Goal: Information Seeking & Learning: Learn about a topic

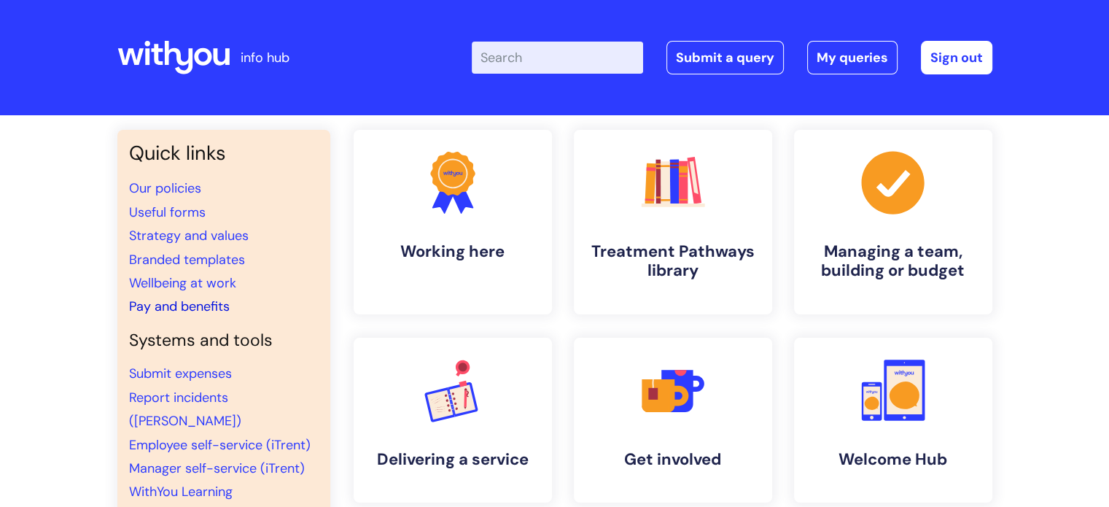
click at [194, 305] on link "Pay and benefits" at bounding box center [179, 305] width 101 height 17
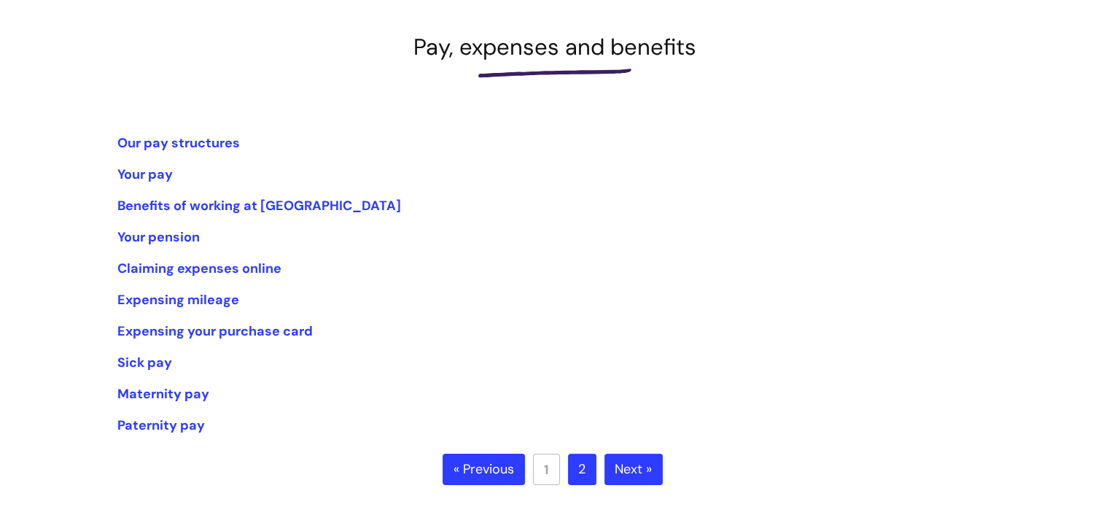
scroll to position [219, 0]
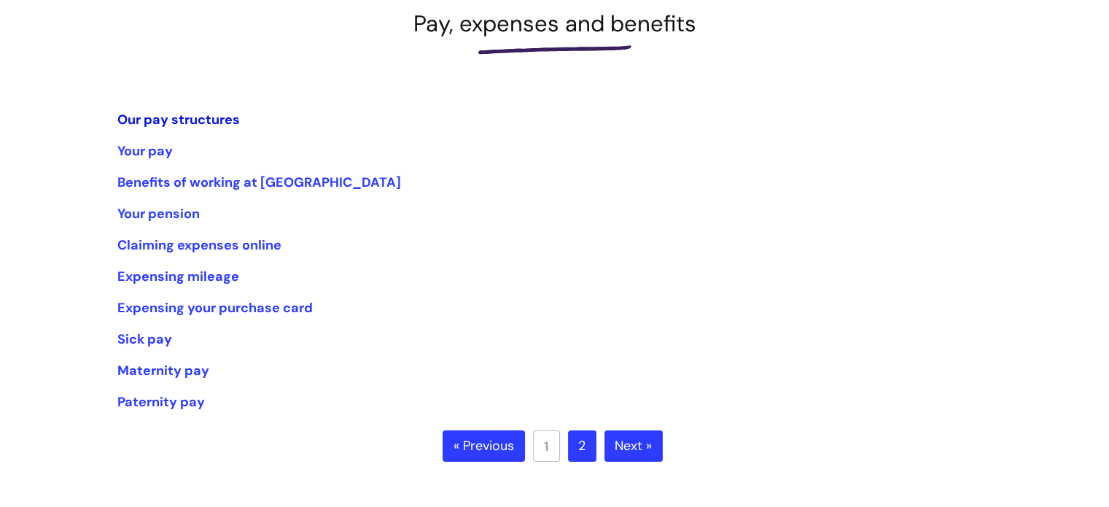
click at [163, 120] on link "Our pay structures" at bounding box center [178, 119] width 122 height 17
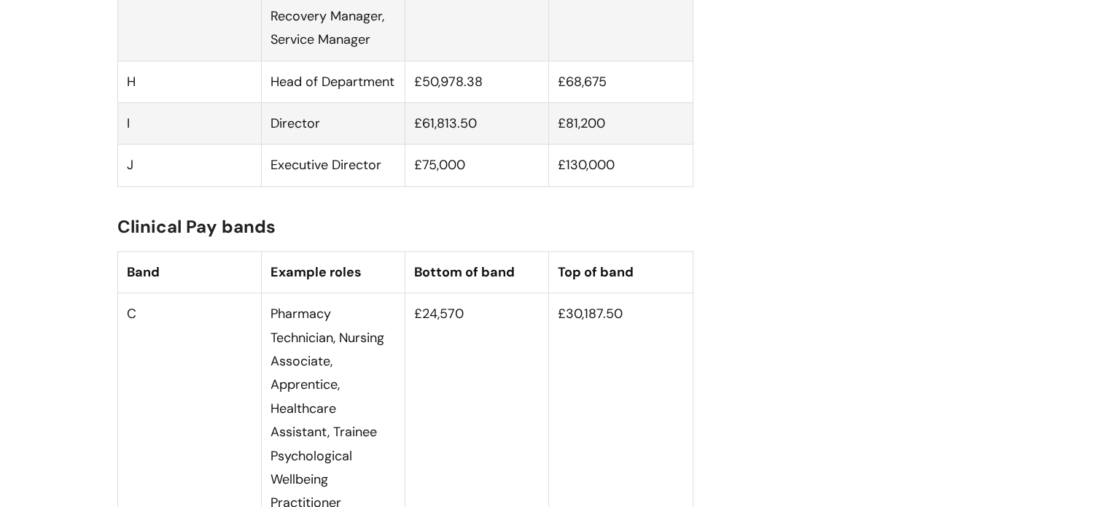
scroll to position [1385, 0]
